Goal: Information Seeking & Learning: Learn about a topic

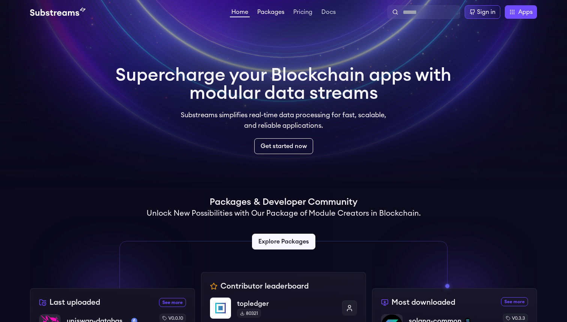
click at [259, 11] on link "Packages" at bounding box center [271, 13] width 30 height 8
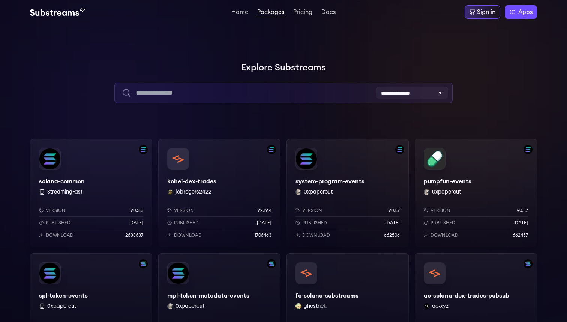
click at [223, 91] on input "text" at bounding box center [283, 93] width 338 height 20
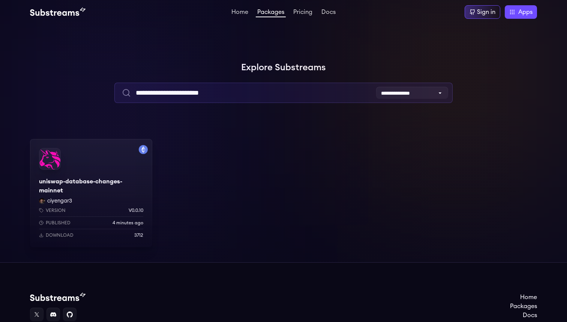
type input "**********"
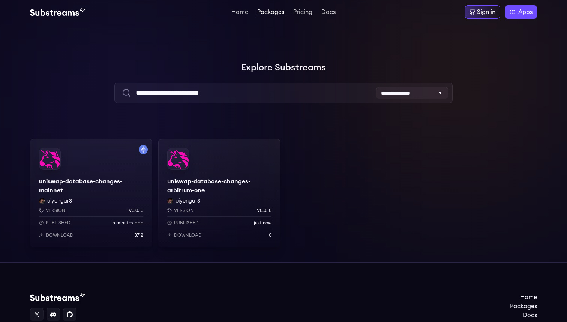
click at [224, 182] on div "uniswap-database-changes-arbitrum-one ciyengar3 Version v0.0.10 Published just …" at bounding box center [219, 193] width 122 height 108
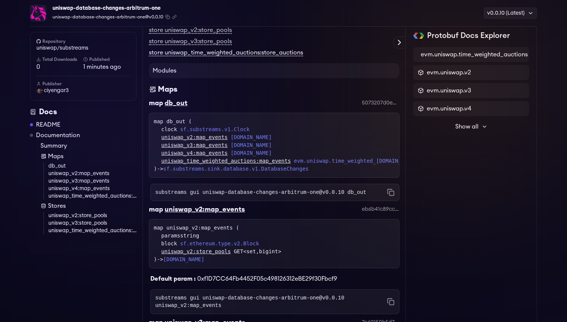
scroll to position [144, 0]
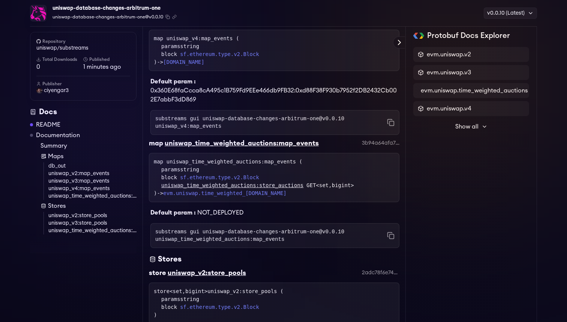
scroll to position [734, 0]
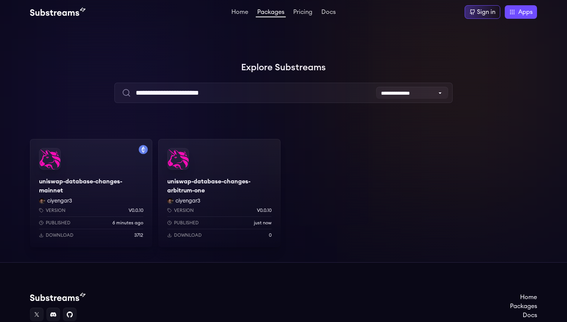
click at [201, 186] on div "uniswap-database-changes-arbitrum-one ciyengar3 Version v0.0.10 Published just …" at bounding box center [219, 193] width 122 height 108
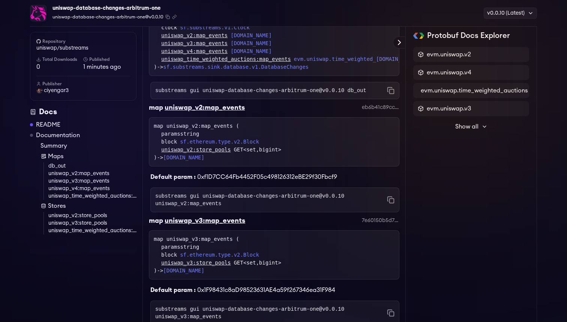
scroll to position [283, 0]
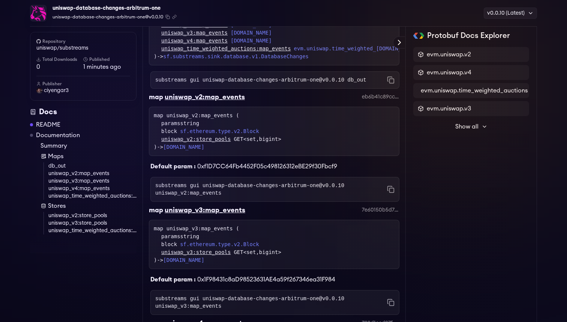
click at [239, 166] on span "0xf1D7CC64Fb4452F05c498126312eBE29f30Fbcf9" at bounding box center [267, 166] width 140 height 6
copy span "0xf1D7CC64Fb4452F05c498126312eBE29f30Fbcf9"
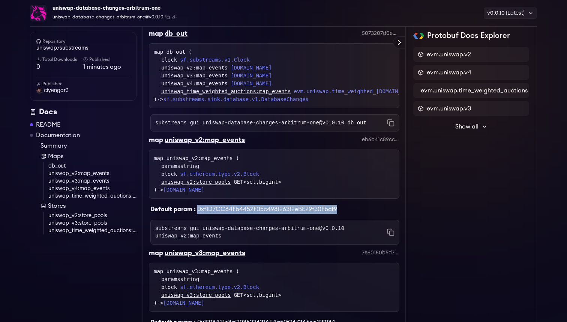
scroll to position [0, 0]
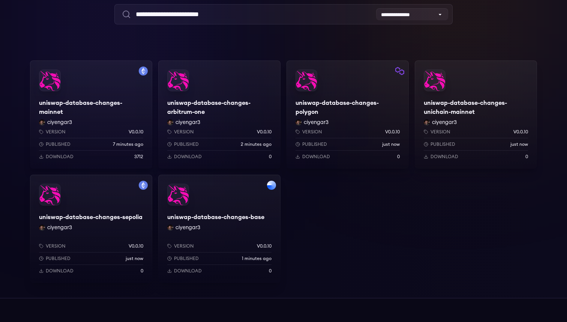
scroll to position [100, 0]
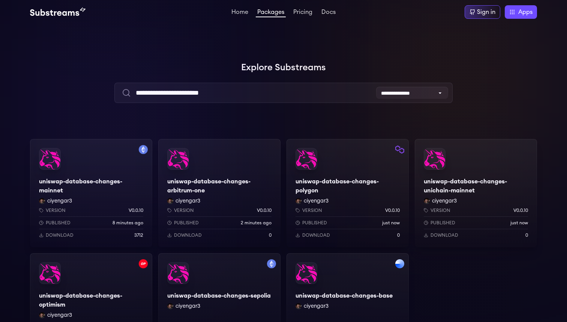
scroll to position [100, 0]
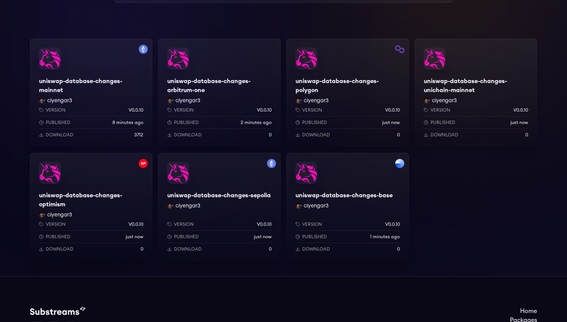
click at [244, 174] on div "uniswap-database-changes-sepolia ciyengar3 Version v0.0.10 Published just now D…" at bounding box center [219, 207] width 122 height 108
click at [459, 70] on div "uniswap-database-changes-unichain-mainnet ciyengar3 Version v0.0.10 Published j…" at bounding box center [476, 93] width 122 height 108
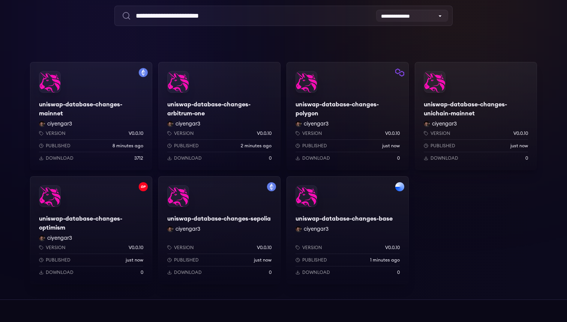
scroll to position [76, 0]
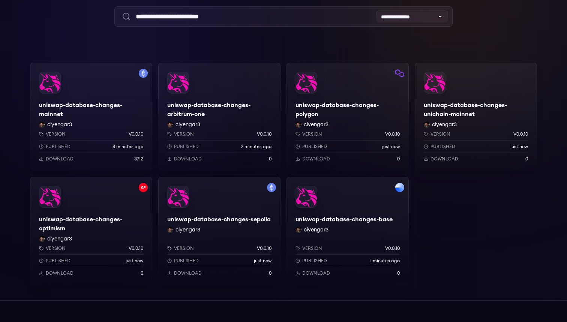
click at [428, 229] on div "uniswap-database-changes-mainnet ciyengar3 Version v0.0.10 Published 8 minutes …" at bounding box center [283, 174] width 507 height 222
